Goal: Check status: Check status

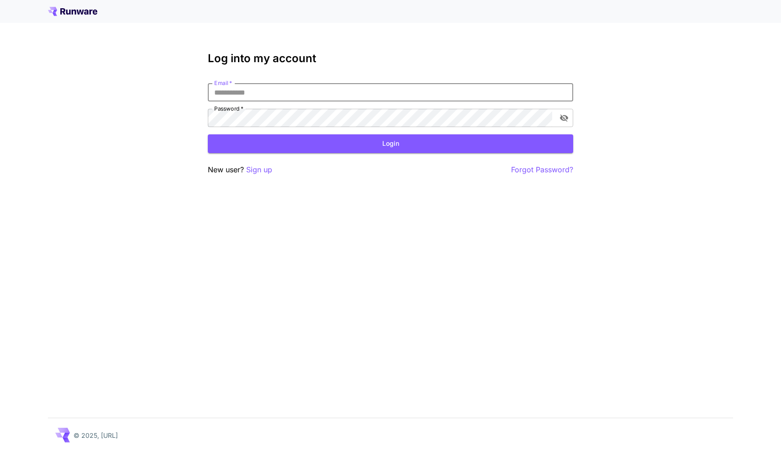
type input "**********"
click at [390, 143] on button "Login" at bounding box center [390, 143] width 365 height 19
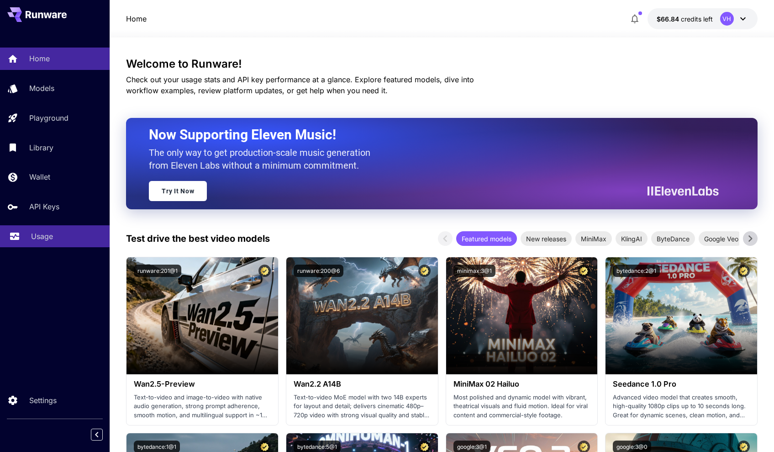
click at [39, 235] on p "Usage" at bounding box center [42, 236] width 22 height 11
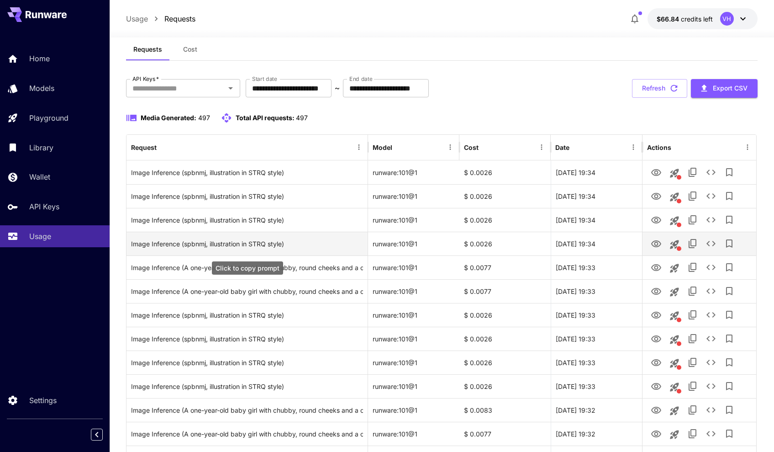
scroll to position [20, 0]
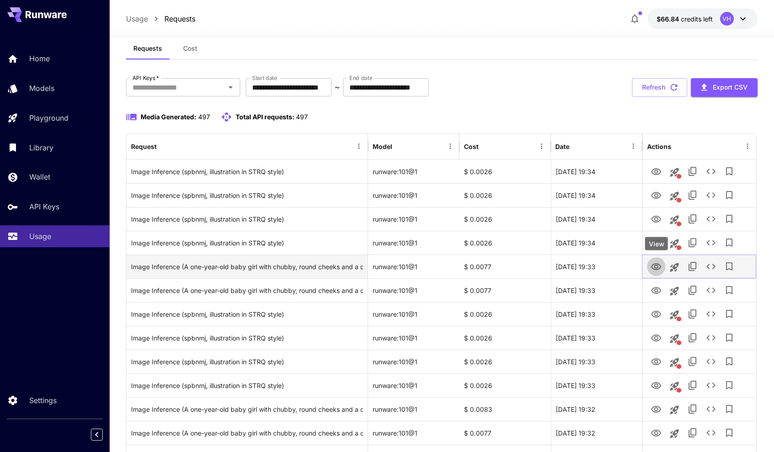
click at [659, 262] on icon "View" at bounding box center [656, 266] width 11 height 11
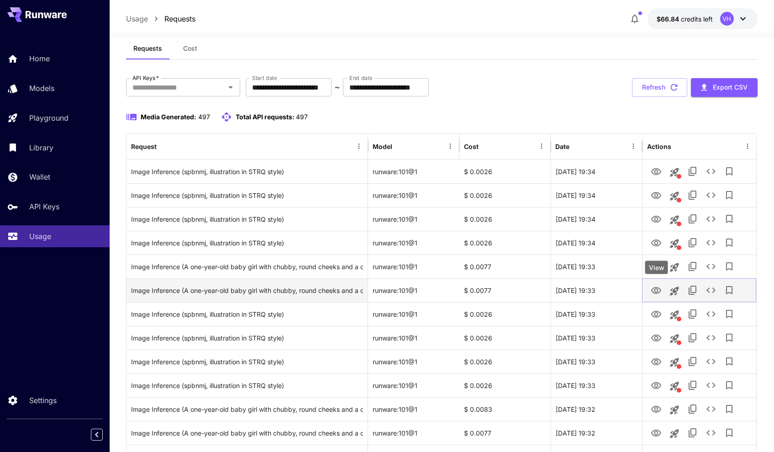
click at [657, 295] on link "View" at bounding box center [656, 289] width 11 height 11
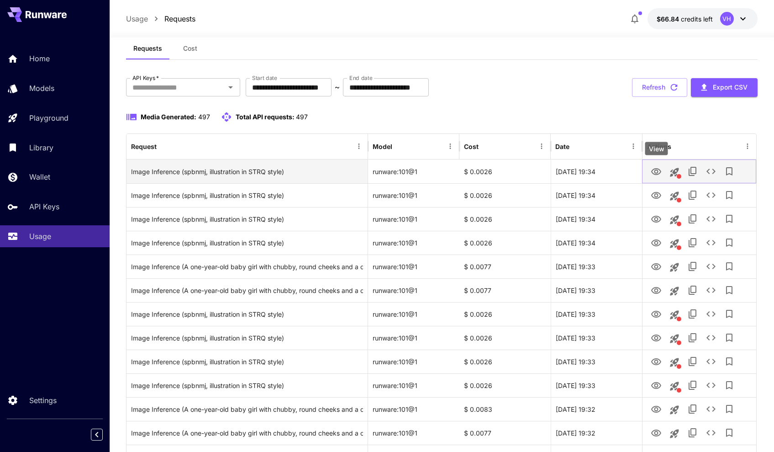
click at [657, 173] on icon "View" at bounding box center [656, 171] width 10 height 7
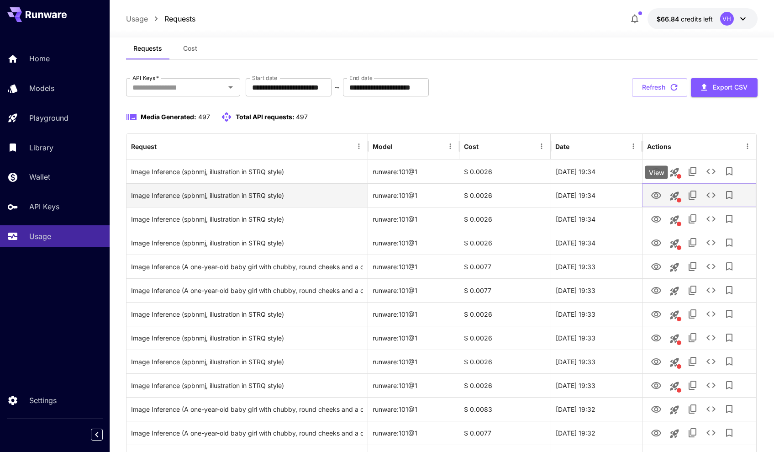
click at [659, 195] on icon "View" at bounding box center [656, 195] width 11 height 11
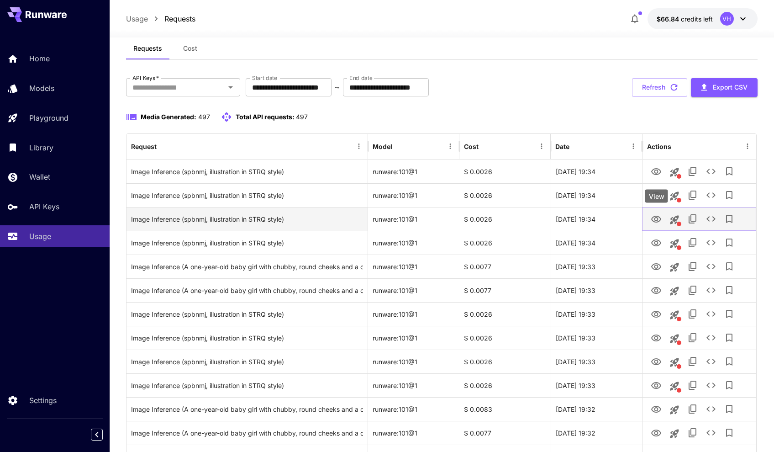
click at [656, 220] on icon "View" at bounding box center [656, 219] width 10 height 7
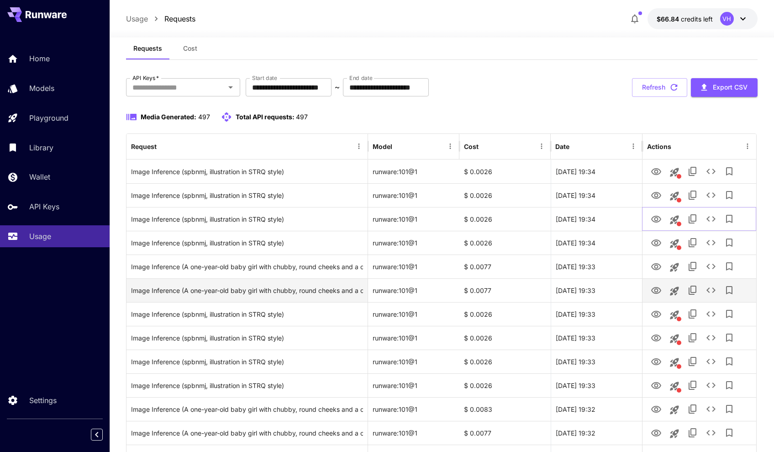
scroll to position [168, 0]
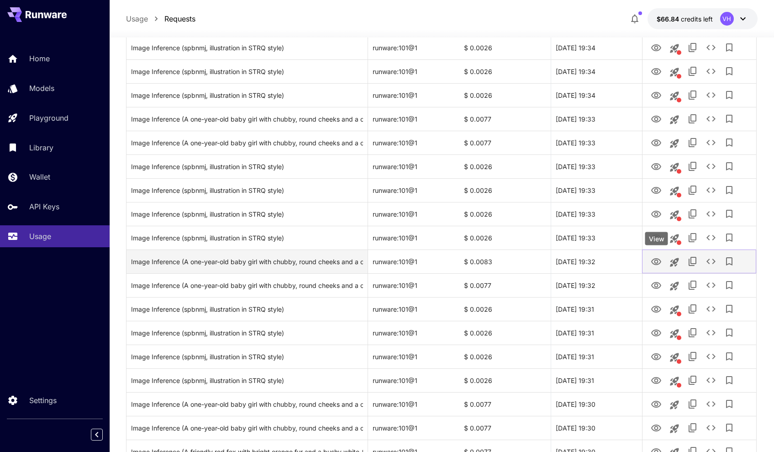
click at [661, 259] on icon "View" at bounding box center [656, 261] width 11 height 11
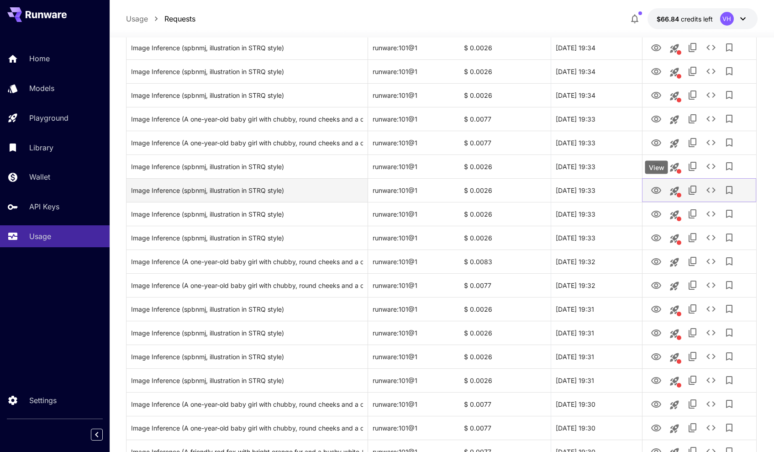
click at [657, 192] on icon "View" at bounding box center [656, 190] width 10 height 7
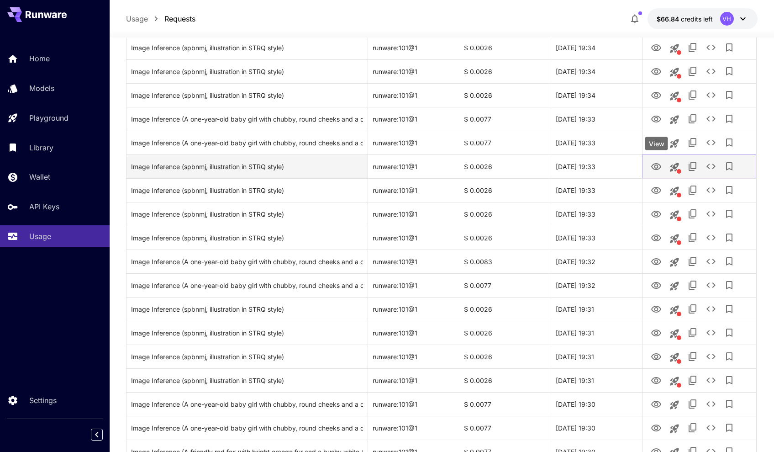
click at [657, 168] on icon "View" at bounding box center [656, 166] width 10 height 7
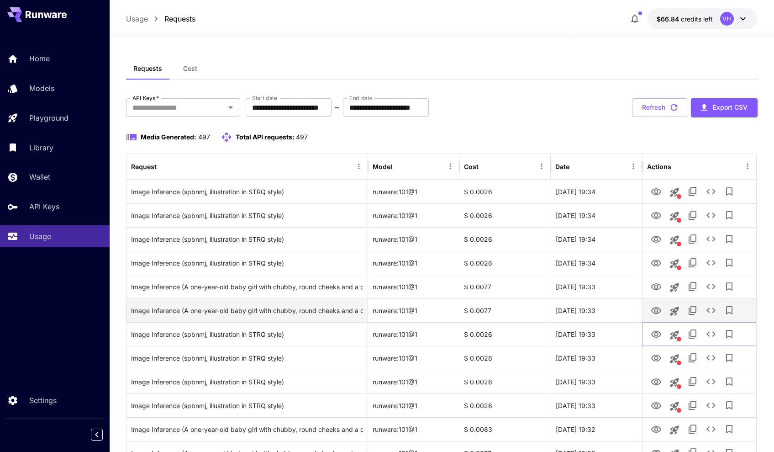
scroll to position [0, 0]
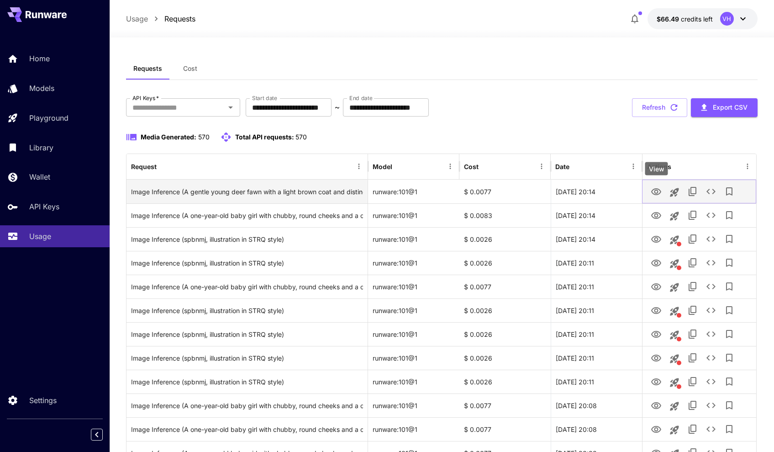
click at [661, 190] on icon "View" at bounding box center [656, 191] width 11 height 11
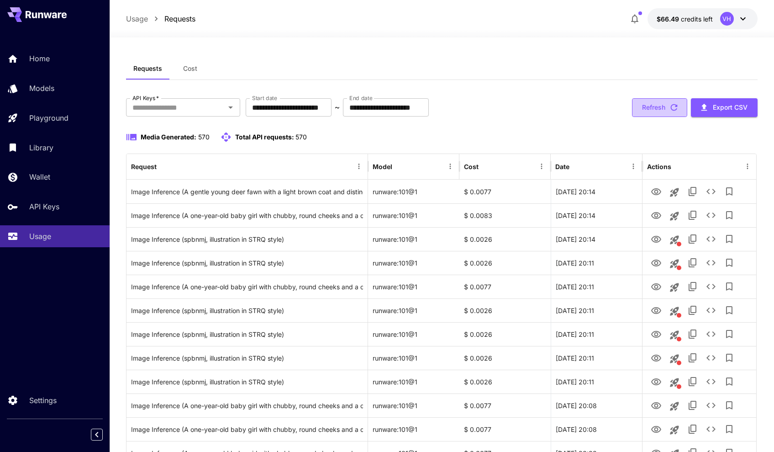
click at [659, 102] on button "Refresh" at bounding box center [659, 107] width 55 height 19
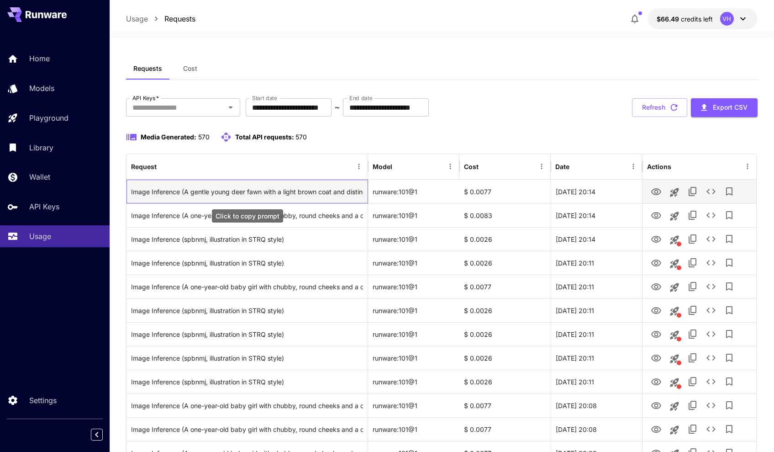
click at [304, 194] on div "Image Inference (A gentle young deer fawn with a light brown coat and distincti…" at bounding box center [247, 191] width 232 height 23
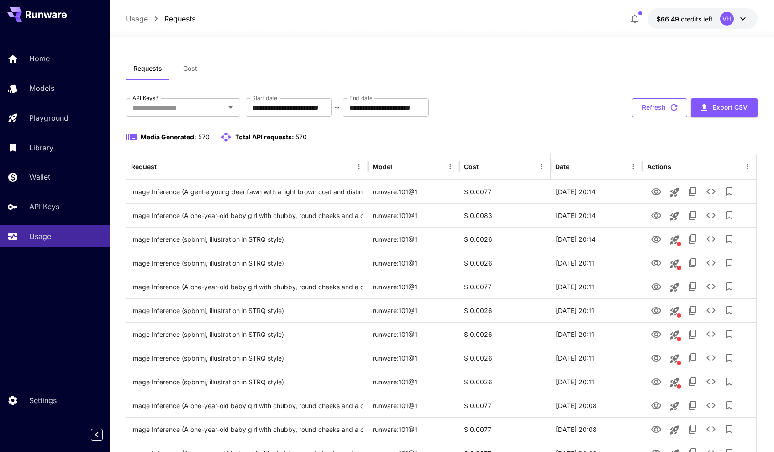
click at [668, 110] on button "Refresh" at bounding box center [659, 107] width 55 height 19
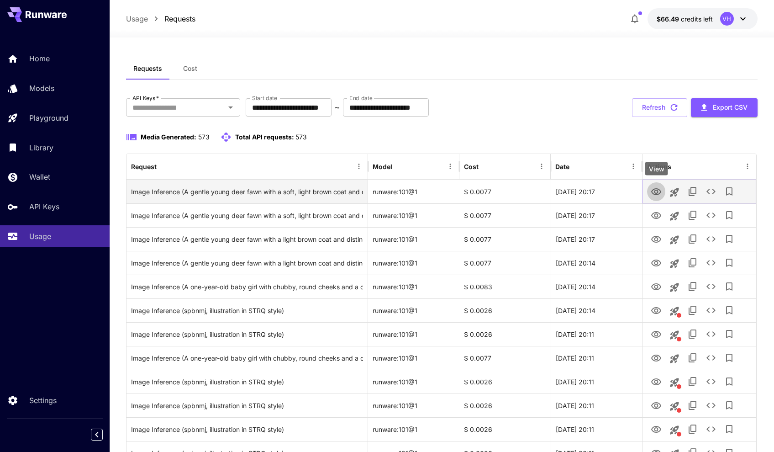
click at [659, 190] on icon "View" at bounding box center [656, 191] width 11 height 11
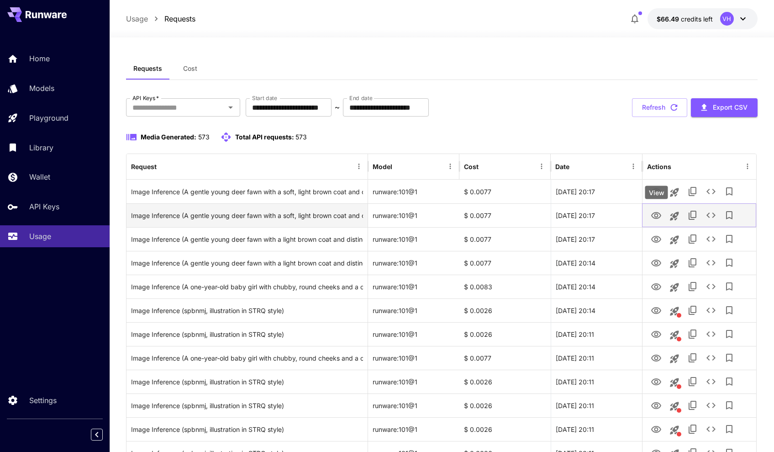
click at [660, 213] on icon "View" at bounding box center [656, 215] width 10 height 7
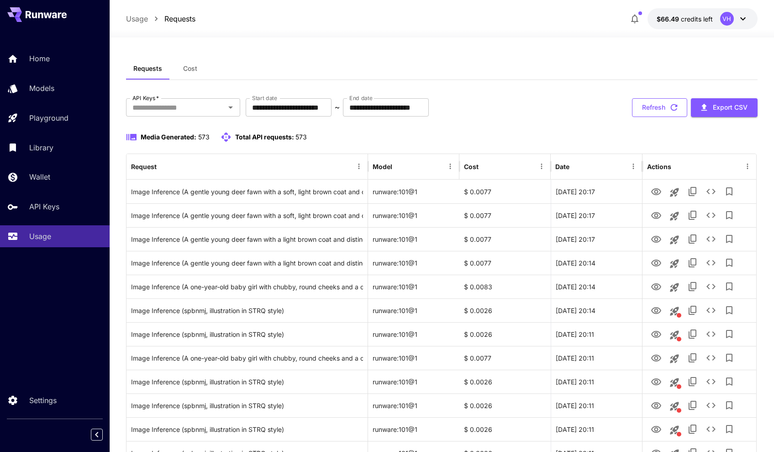
click at [669, 111] on icon "button" at bounding box center [674, 107] width 10 height 10
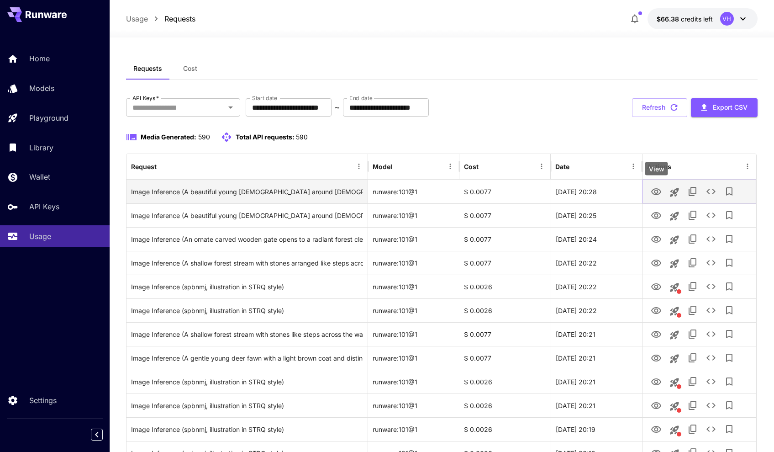
click at [659, 193] on icon "View" at bounding box center [656, 191] width 10 height 7
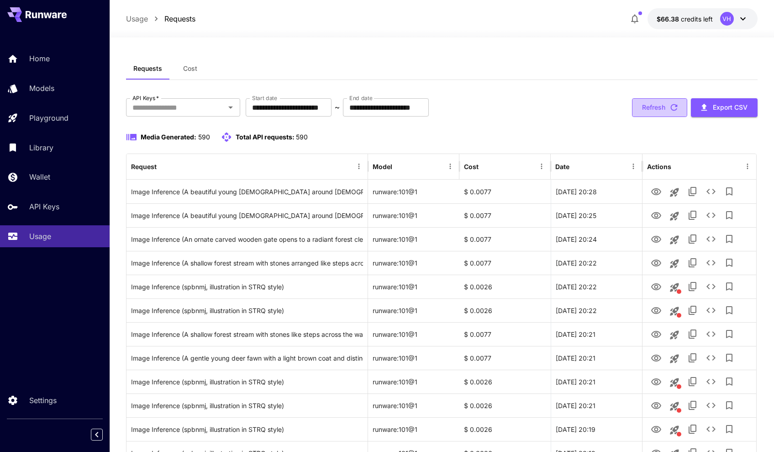
click at [663, 108] on button "Refresh" at bounding box center [659, 107] width 55 height 19
click at [661, 109] on button "Refresh" at bounding box center [659, 107] width 55 height 19
click at [652, 109] on button "Refresh" at bounding box center [659, 107] width 55 height 19
click at [653, 111] on button "Refresh" at bounding box center [659, 107] width 55 height 19
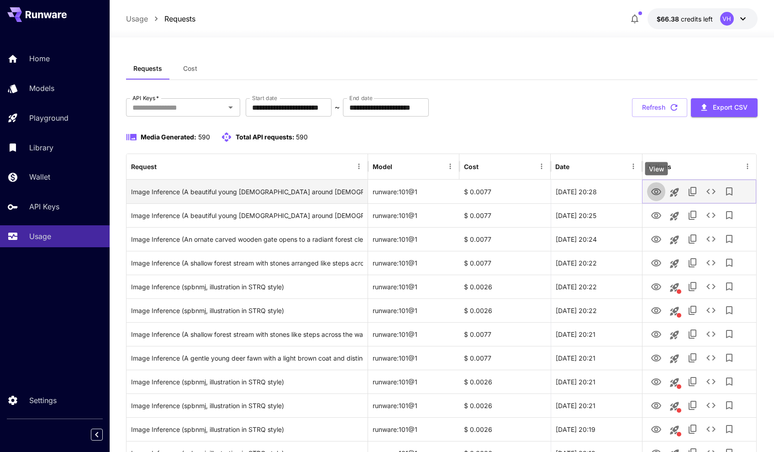
click at [661, 191] on icon "View" at bounding box center [656, 191] width 11 height 11
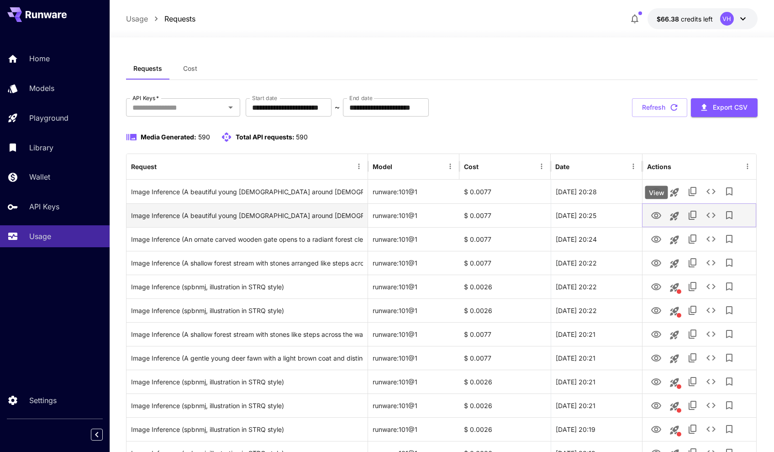
click at [659, 217] on icon "View" at bounding box center [656, 215] width 10 height 7
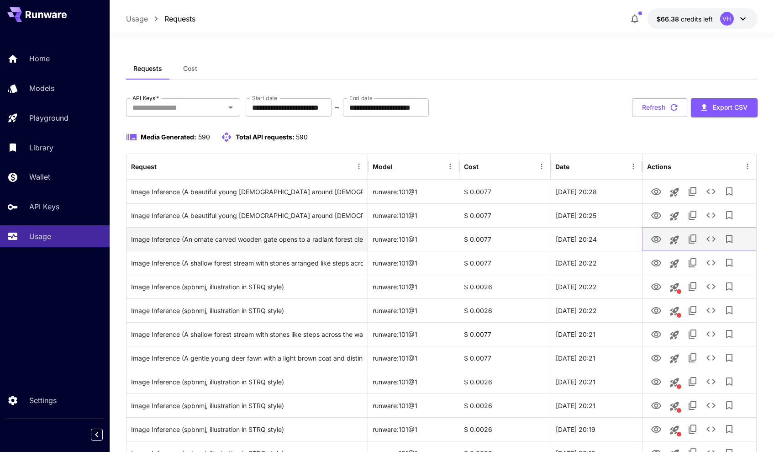
click at [654, 240] on icon "View" at bounding box center [656, 239] width 11 height 11
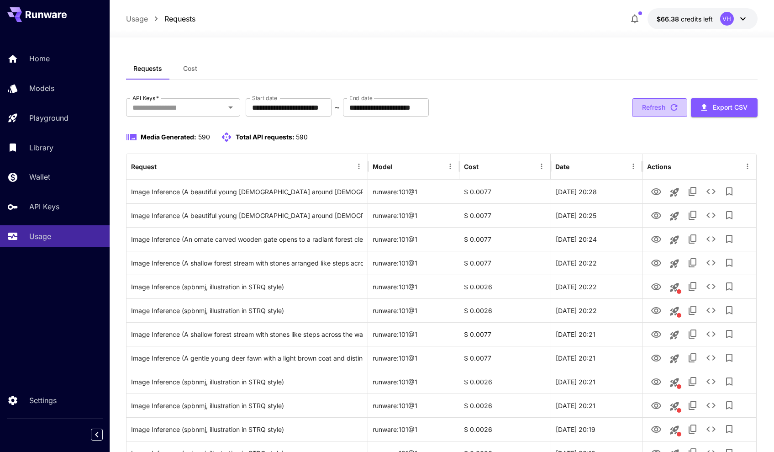
click at [664, 113] on button "Refresh" at bounding box center [659, 107] width 55 height 19
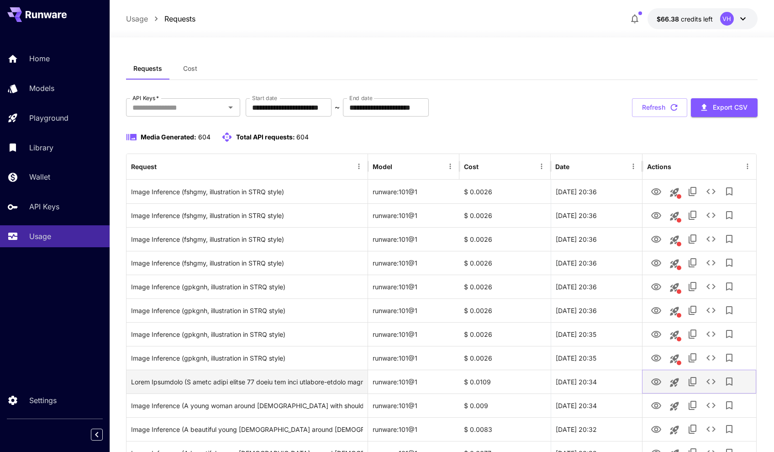
click at [655, 382] on icon "View" at bounding box center [656, 381] width 10 height 7
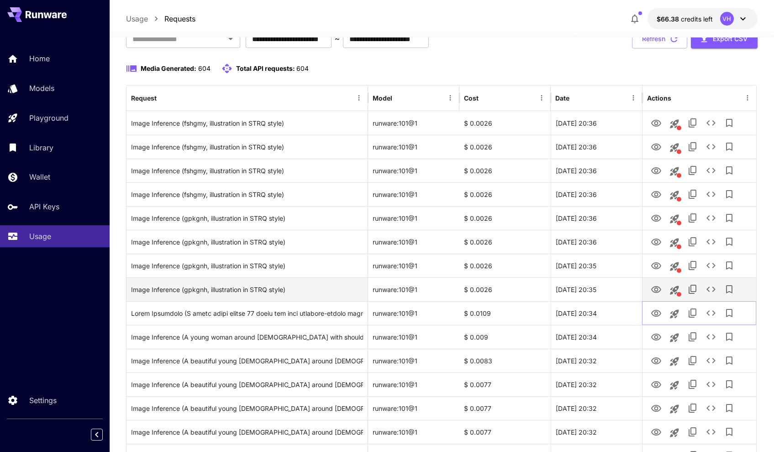
scroll to position [122, 0]
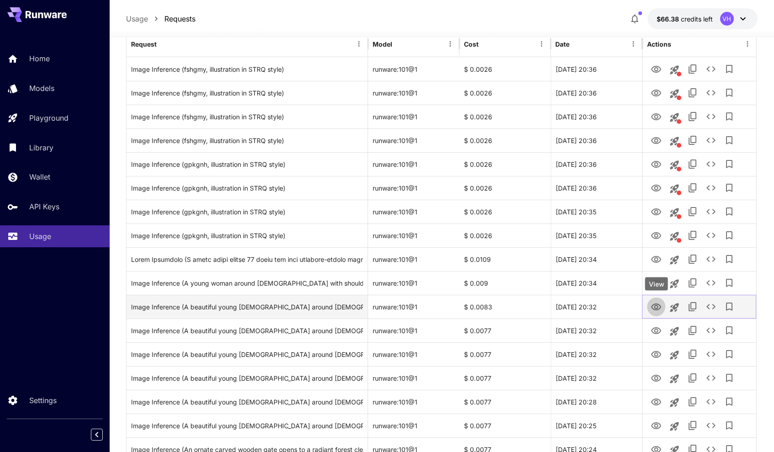
click at [657, 302] on icon "View" at bounding box center [656, 306] width 11 height 11
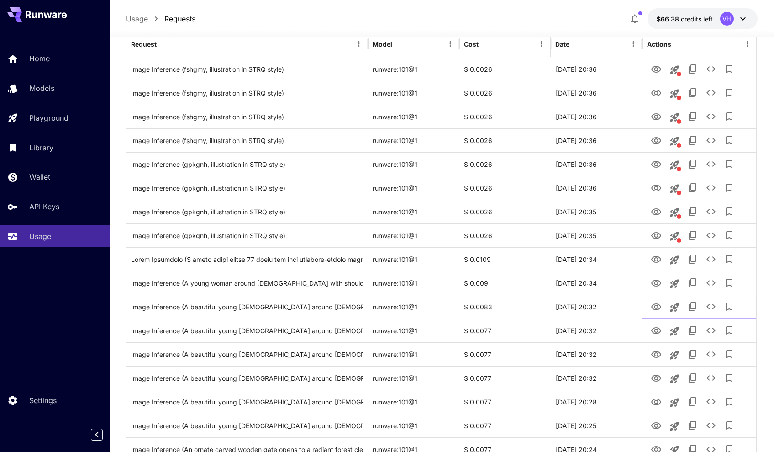
scroll to position [0, 0]
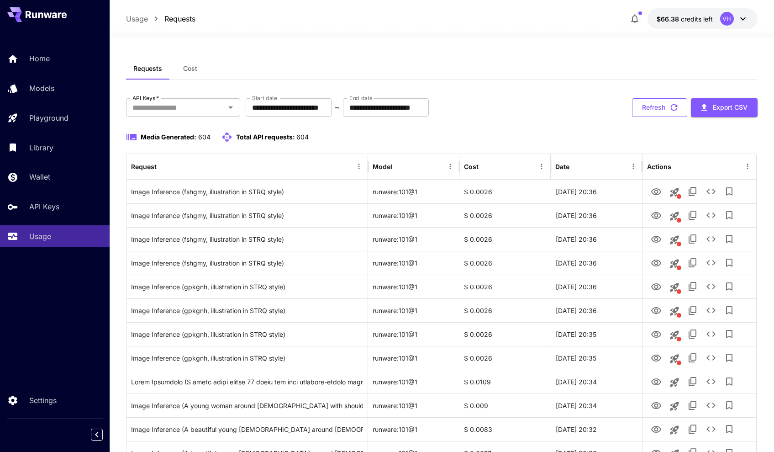
click at [644, 108] on button "Refresh" at bounding box center [659, 107] width 55 height 19
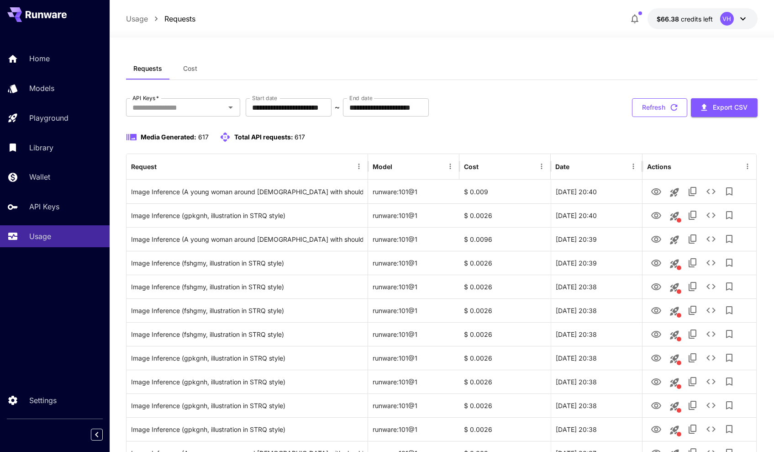
click at [664, 113] on button "Refresh" at bounding box center [659, 107] width 55 height 19
click at [665, 107] on button "Refresh" at bounding box center [659, 107] width 55 height 19
click at [659, 105] on button "Refresh" at bounding box center [659, 107] width 55 height 19
click at [660, 107] on button "Refresh" at bounding box center [659, 107] width 55 height 19
click at [645, 110] on button "Refresh" at bounding box center [659, 107] width 55 height 19
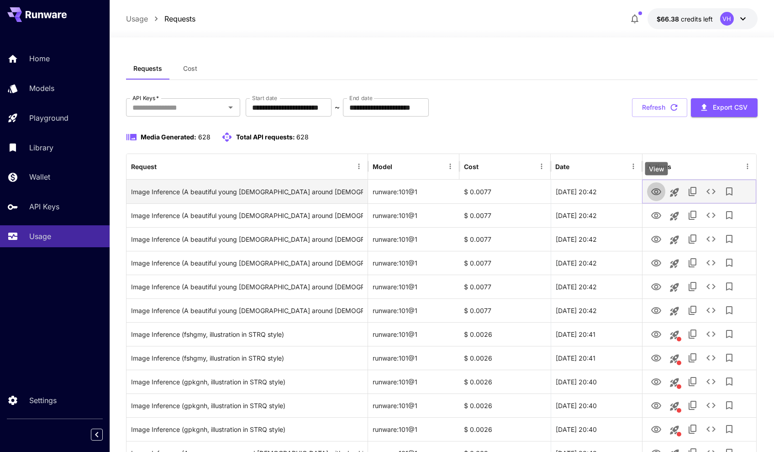
click at [661, 197] on link "View" at bounding box center [656, 190] width 11 height 11
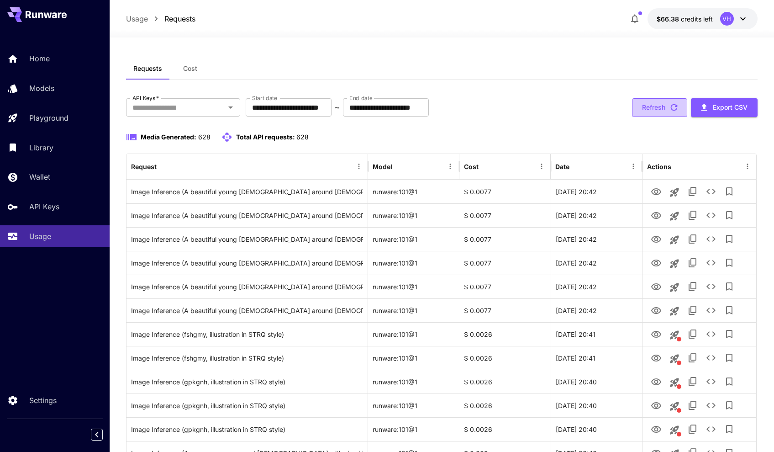
click at [655, 112] on button "Refresh" at bounding box center [659, 107] width 55 height 19
click at [659, 109] on button "Refresh" at bounding box center [659, 107] width 55 height 19
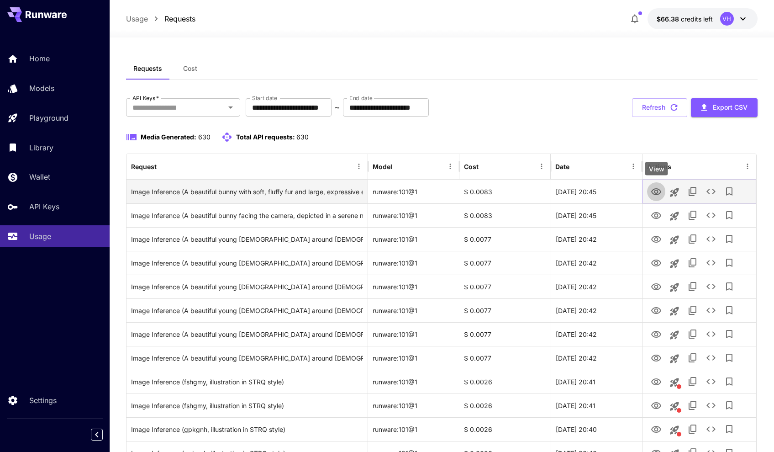
click at [654, 190] on icon "View" at bounding box center [656, 191] width 11 height 11
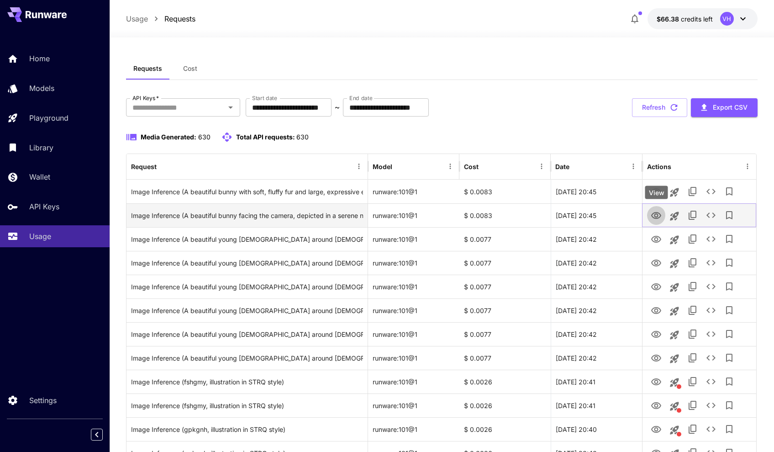
click at [659, 216] on icon "View" at bounding box center [656, 215] width 11 height 11
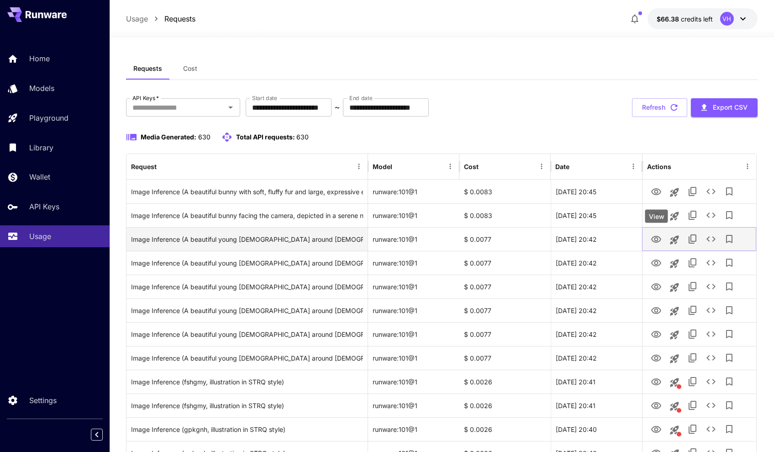
click at [657, 234] on icon "View" at bounding box center [656, 239] width 11 height 11
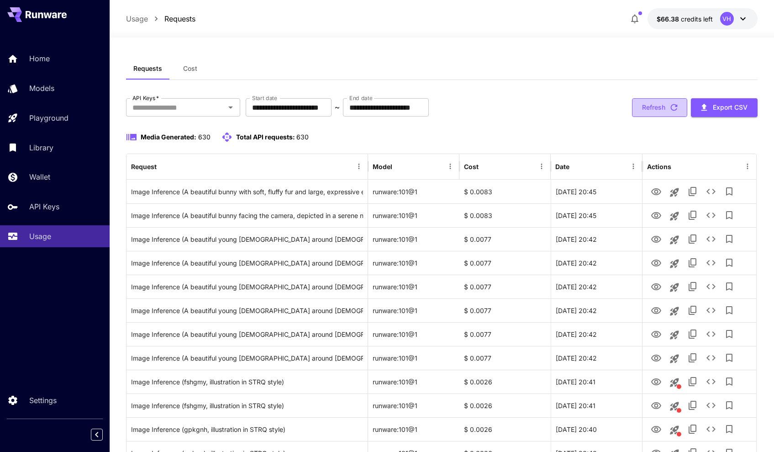
click at [677, 107] on icon "button" at bounding box center [674, 107] width 10 height 10
click at [648, 109] on button "Refresh" at bounding box center [659, 107] width 55 height 19
click at [661, 109] on button "Refresh" at bounding box center [659, 107] width 55 height 19
click at [656, 107] on button "Refresh" at bounding box center [659, 107] width 55 height 19
click at [658, 113] on button "Refresh" at bounding box center [659, 107] width 55 height 19
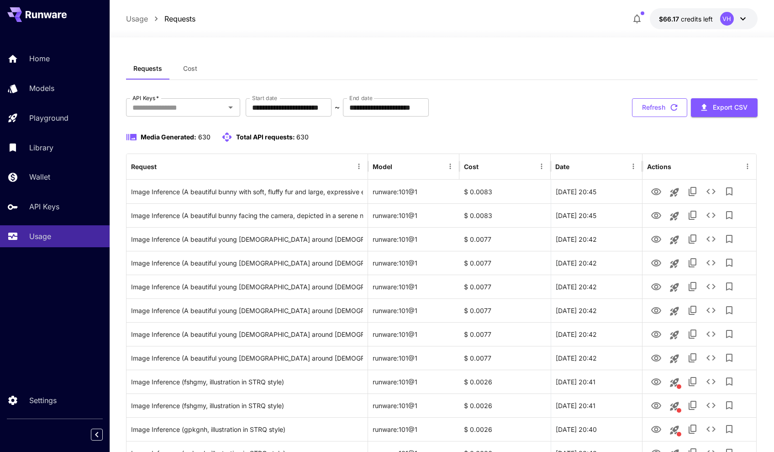
click at [676, 108] on icon "button" at bounding box center [674, 107] width 10 height 10
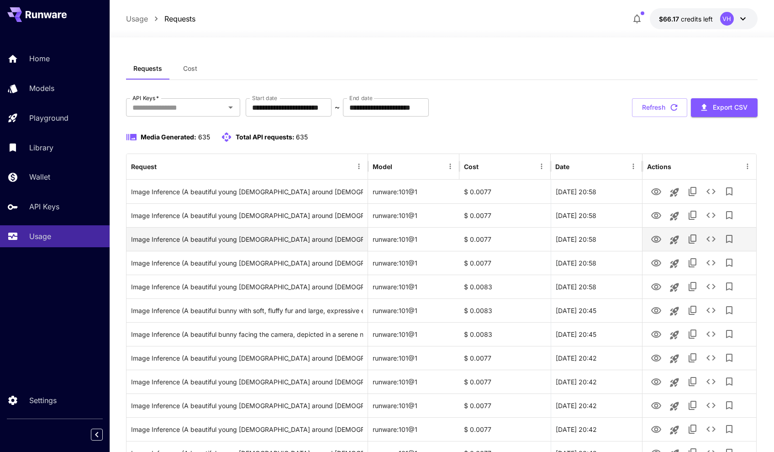
scroll to position [2, 0]
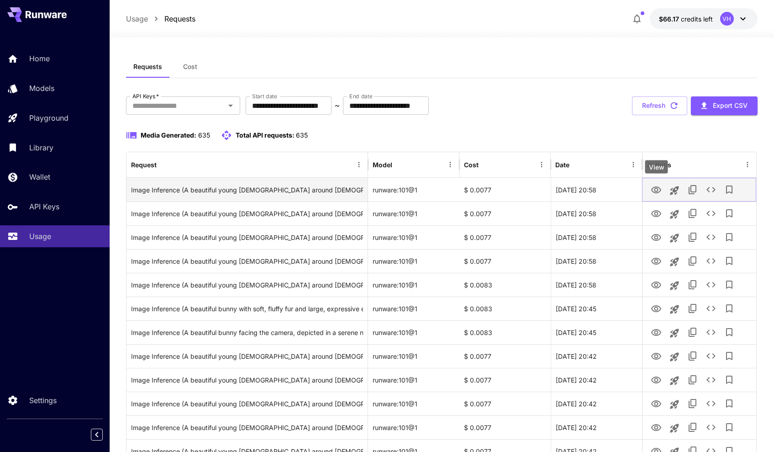
click at [654, 188] on icon "View" at bounding box center [656, 189] width 11 height 11
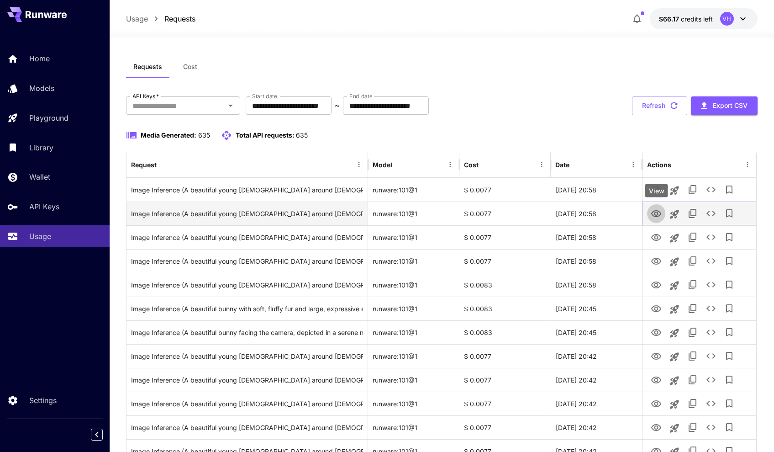
click at [655, 214] on icon "View" at bounding box center [656, 213] width 10 height 7
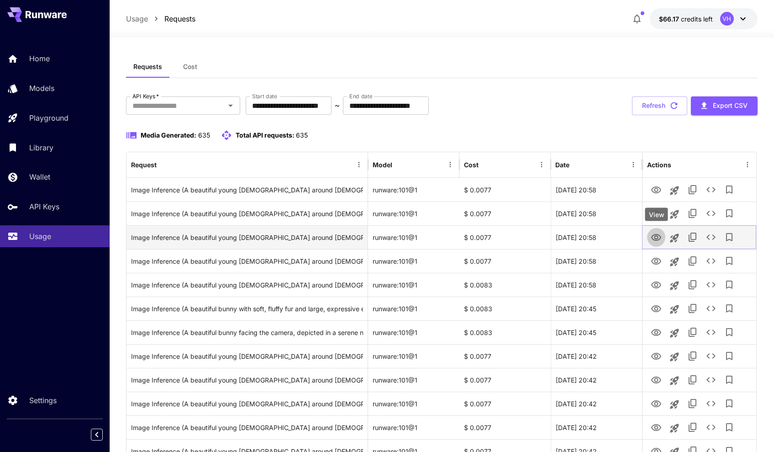
click at [659, 241] on icon "View" at bounding box center [656, 237] width 11 height 11
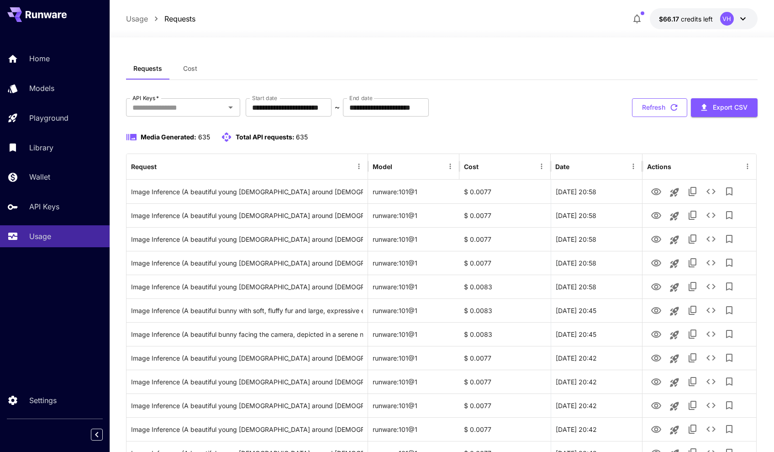
click at [669, 105] on icon "button" at bounding box center [674, 107] width 10 height 10
click at [661, 108] on button "Refresh" at bounding box center [659, 107] width 55 height 19
click at [665, 107] on button "Refresh" at bounding box center [659, 107] width 55 height 19
click at [666, 105] on button "Refresh" at bounding box center [659, 107] width 55 height 19
click at [659, 110] on button "Refresh" at bounding box center [659, 107] width 55 height 19
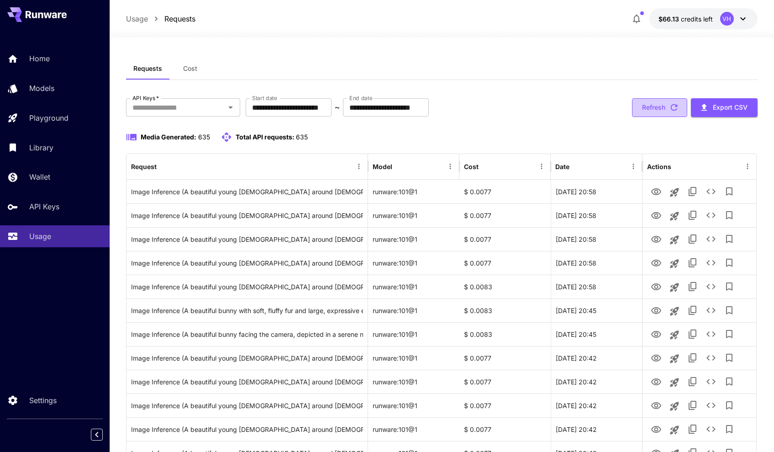
click at [654, 110] on button "Refresh" at bounding box center [659, 107] width 55 height 19
click at [664, 105] on button "Refresh" at bounding box center [659, 107] width 55 height 19
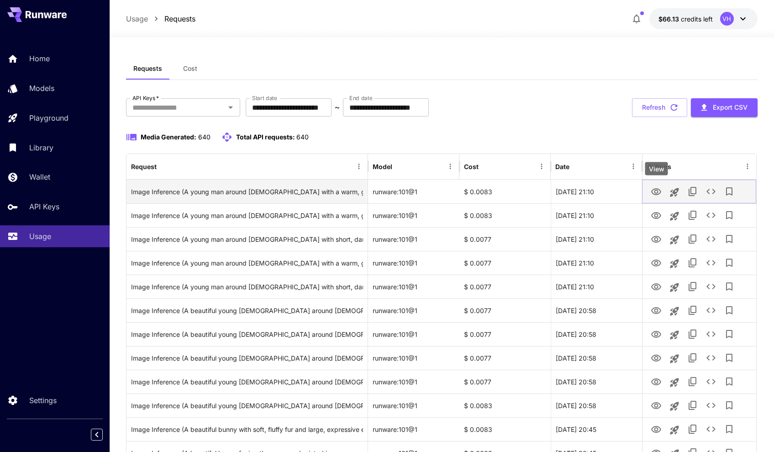
click at [660, 195] on icon "View" at bounding box center [656, 191] width 11 height 11
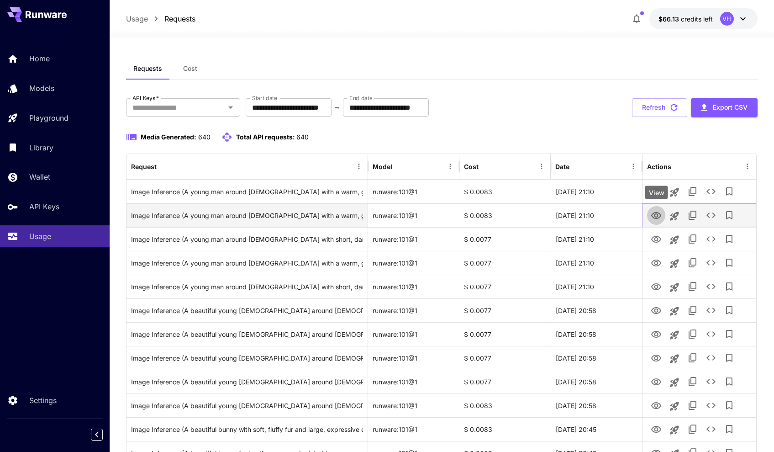
click at [661, 215] on icon "View" at bounding box center [656, 215] width 10 height 7
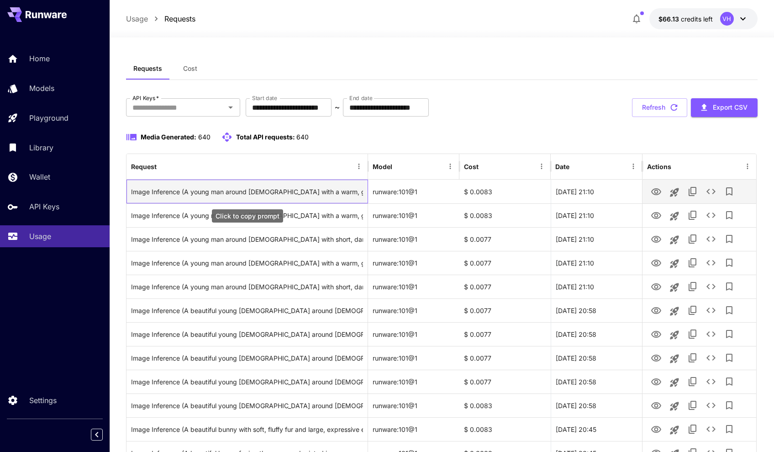
click at [269, 190] on div "Image Inference (A young man around [DEMOGRAPHIC_DATA] with a warm, gentle appe…" at bounding box center [247, 191] width 232 height 23
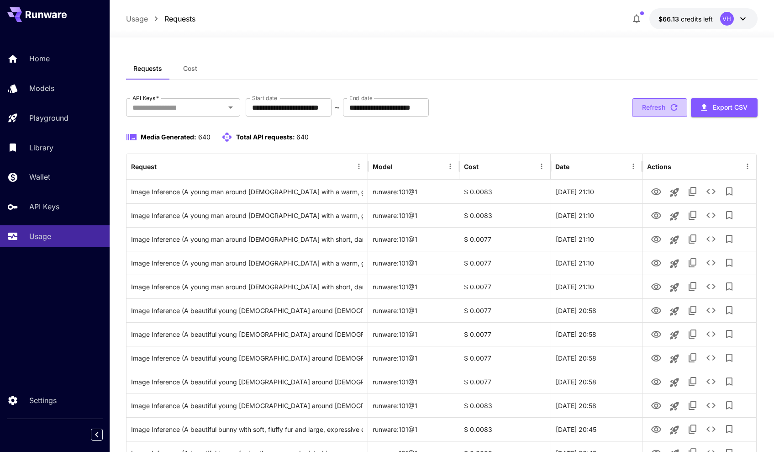
click at [648, 109] on button "Refresh" at bounding box center [659, 107] width 55 height 19
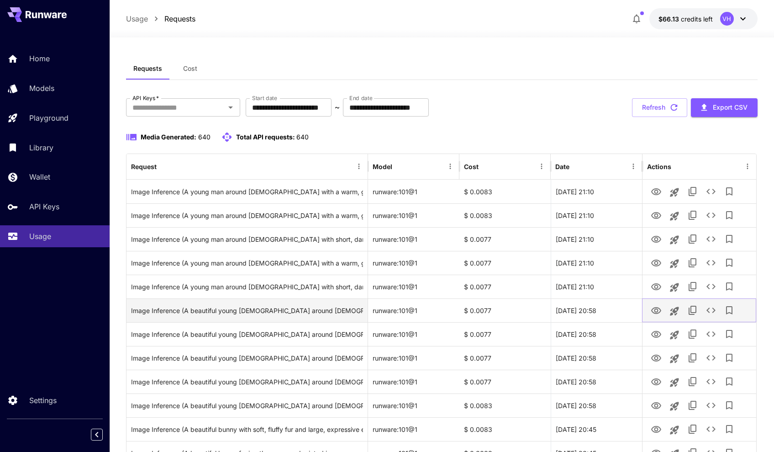
click at [657, 313] on icon "View" at bounding box center [656, 310] width 10 height 7
click at [655, 109] on button "Refresh" at bounding box center [659, 107] width 55 height 19
click at [657, 105] on button "Refresh" at bounding box center [659, 107] width 55 height 19
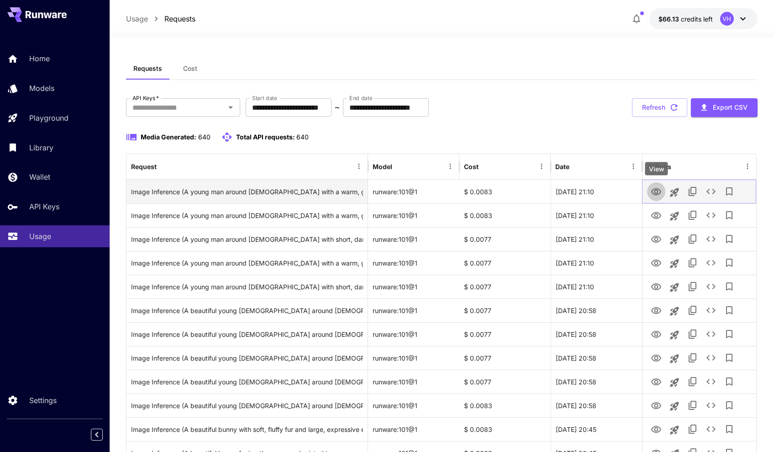
click at [654, 191] on icon "View" at bounding box center [656, 191] width 11 height 11
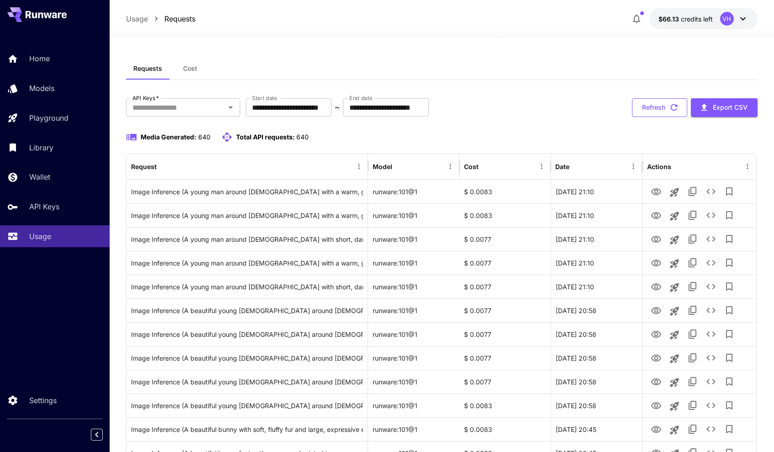
click at [657, 106] on button "Refresh" at bounding box center [659, 107] width 55 height 19
click at [664, 106] on button "Refresh" at bounding box center [659, 107] width 55 height 19
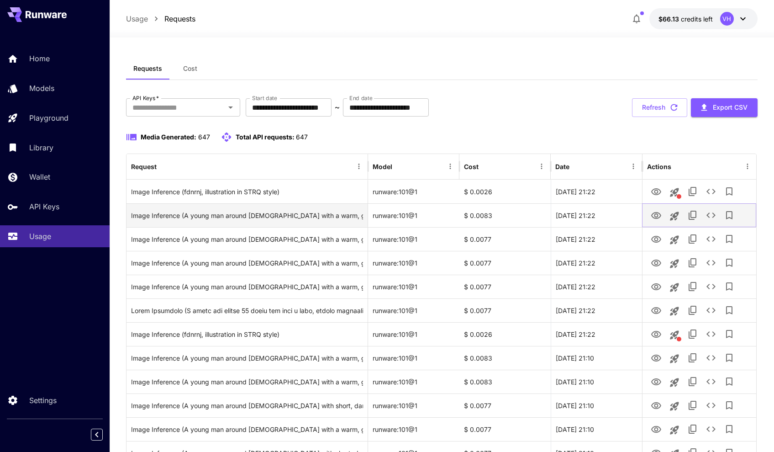
click at [655, 216] on icon "View" at bounding box center [656, 215] width 10 height 7
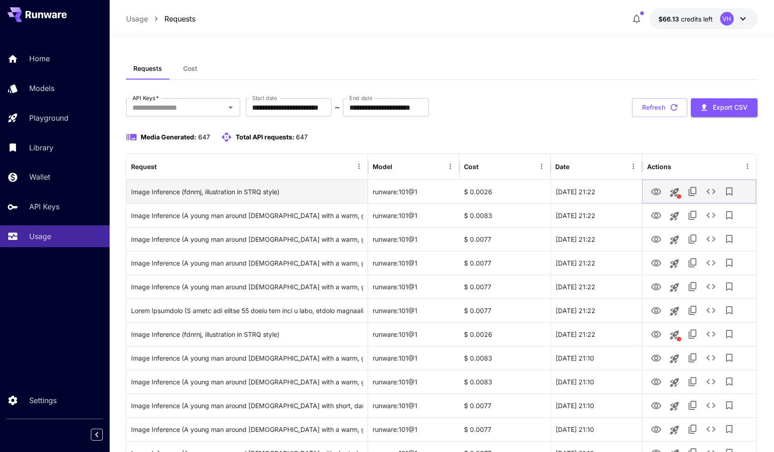
click at [654, 192] on icon "View" at bounding box center [656, 191] width 11 height 11
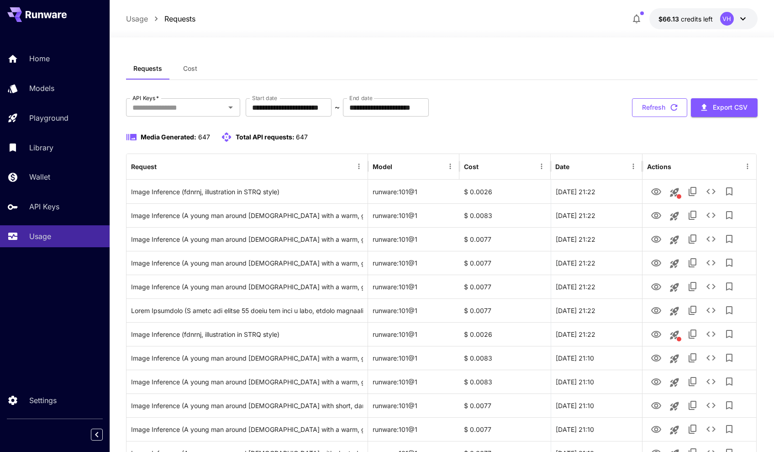
click at [654, 105] on button "Refresh" at bounding box center [659, 107] width 55 height 19
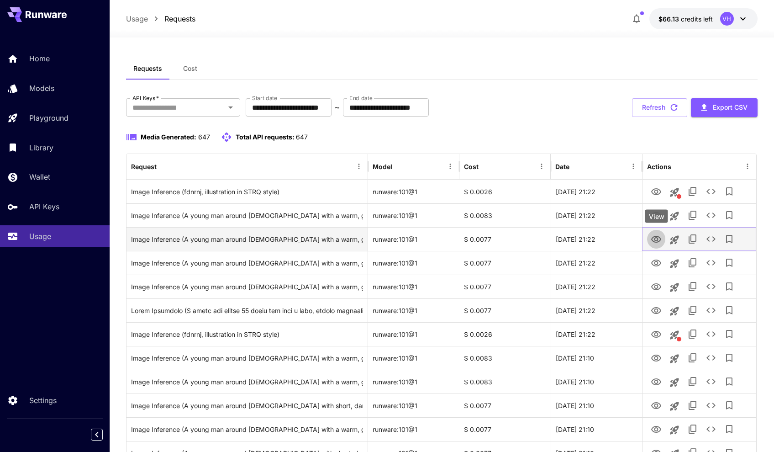
click at [655, 241] on icon "View" at bounding box center [656, 239] width 10 height 7
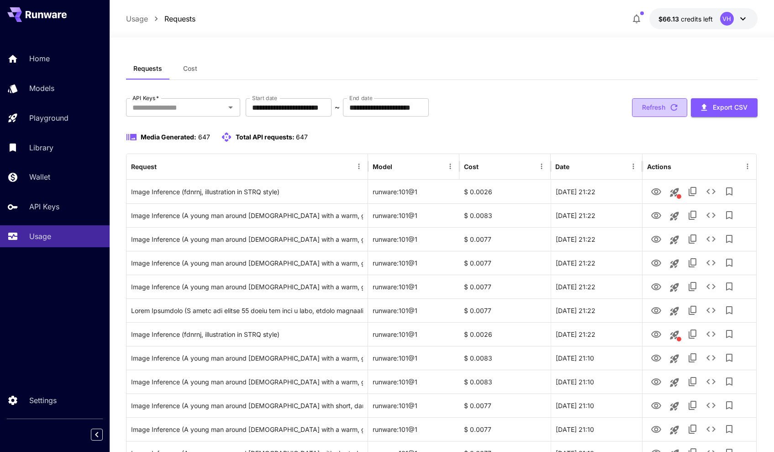
click at [648, 105] on button "Refresh" at bounding box center [659, 107] width 55 height 19
click at [675, 109] on icon "button" at bounding box center [674, 107] width 10 height 10
click at [654, 111] on button "Refresh" at bounding box center [659, 107] width 55 height 19
